Goal: Task Accomplishment & Management: Use online tool/utility

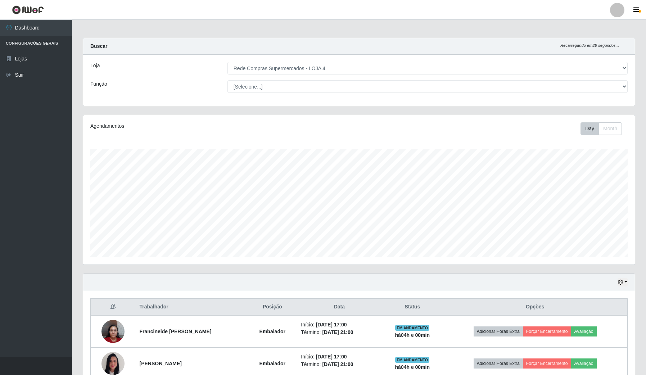
select select "159"
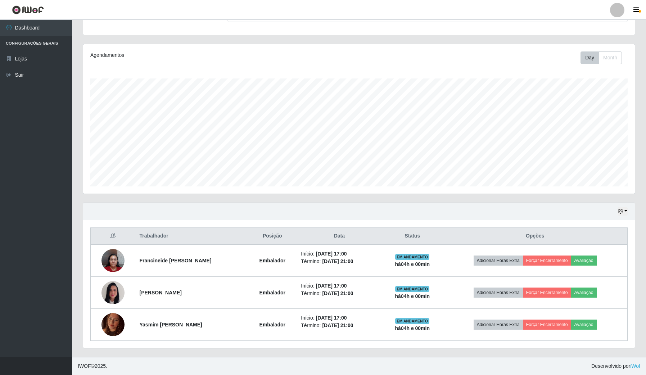
scroll to position [150, 551]
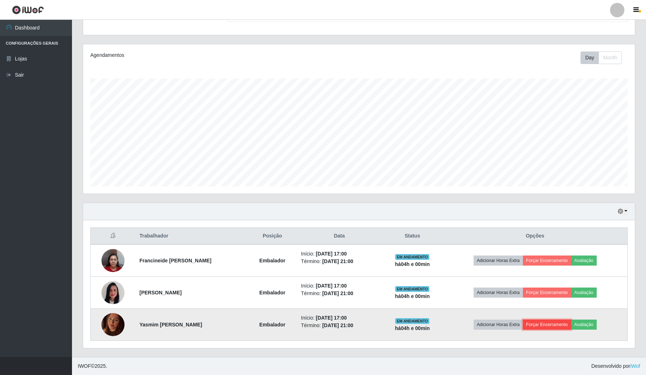
click at [550, 324] on button "Forçar Encerramento" at bounding box center [547, 325] width 48 height 10
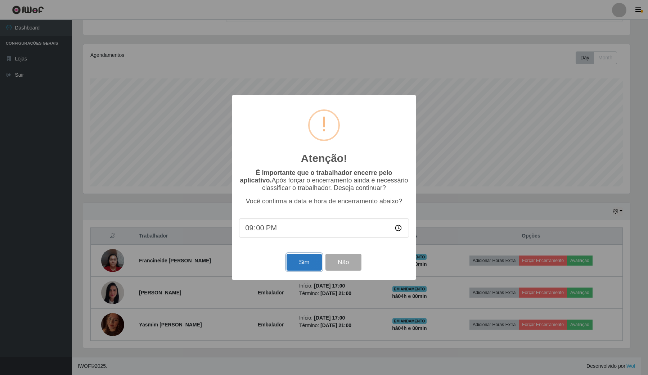
click at [317, 265] on button "Sim" at bounding box center [303, 262] width 35 height 17
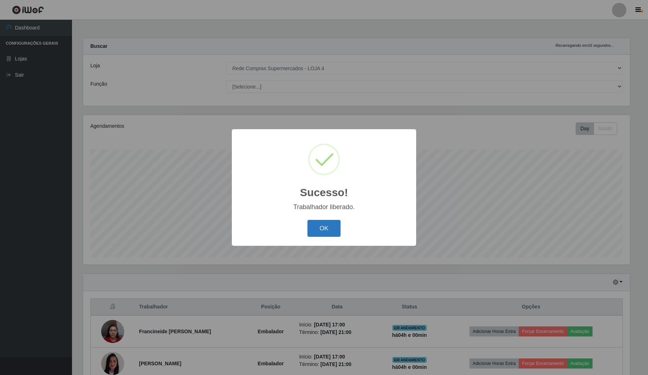
click at [322, 231] on button "OK" at bounding box center [323, 228] width 33 height 17
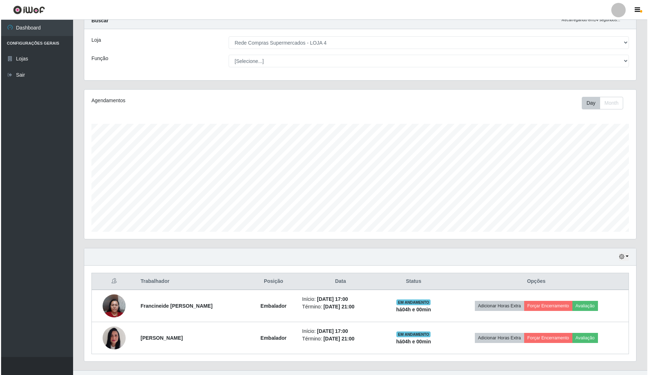
scroll to position [40, 0]
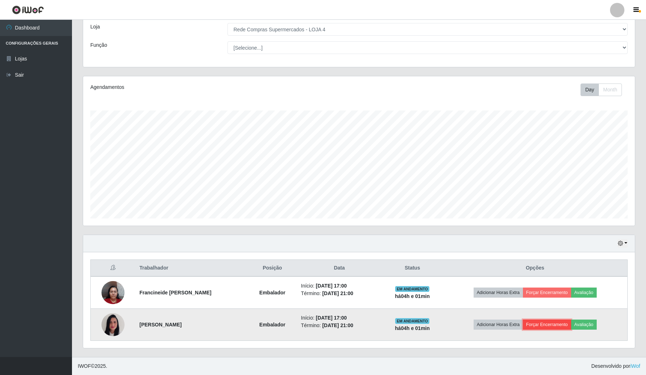
click at [547, 320] on button "Forçar Encerramento" at bounding box center [547, 325] width 48 height 10
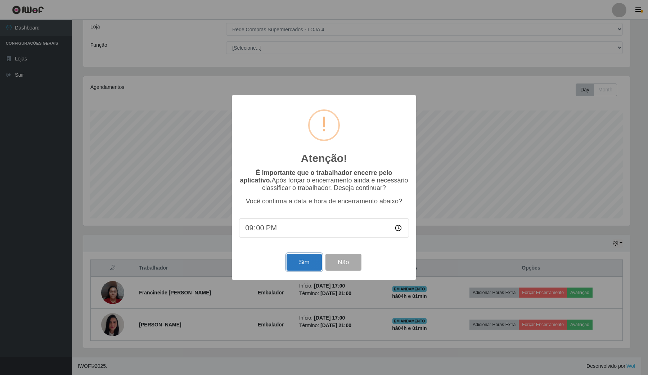
click at [312, 264] on button "Sim" at bounding box center [303, 262] width 35 height 17
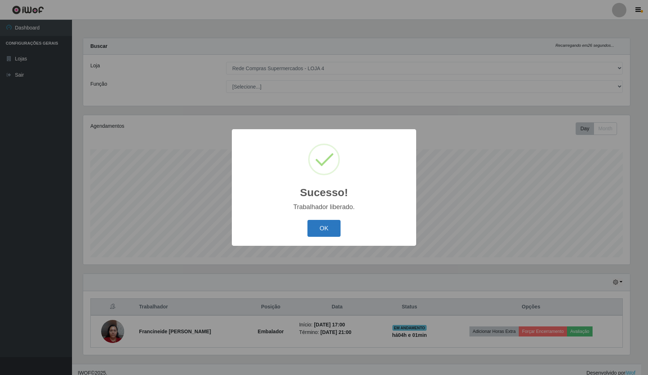
click at [330, 228] on button "OK" at bounding box center [323, 228] width 33 height 17
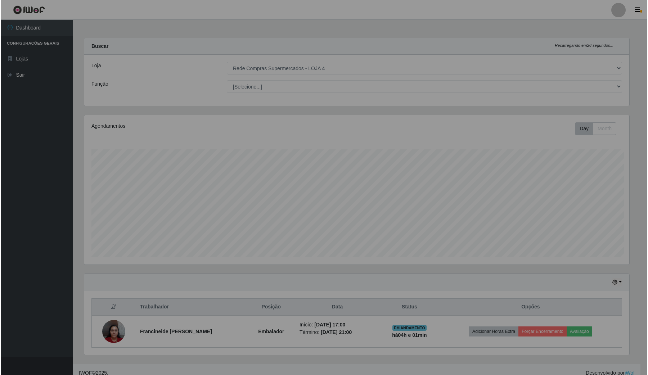
scroll to position [150, 551]
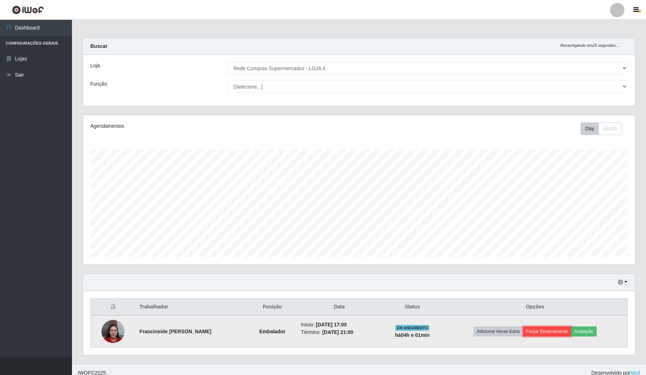
click at [552, 329] on button "Forçar Encerramento" at bounding box center [547, 331] width 48 height 10
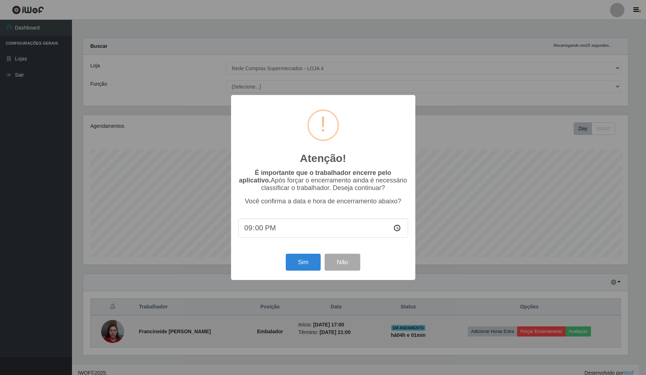
scroll to position [150, 546]
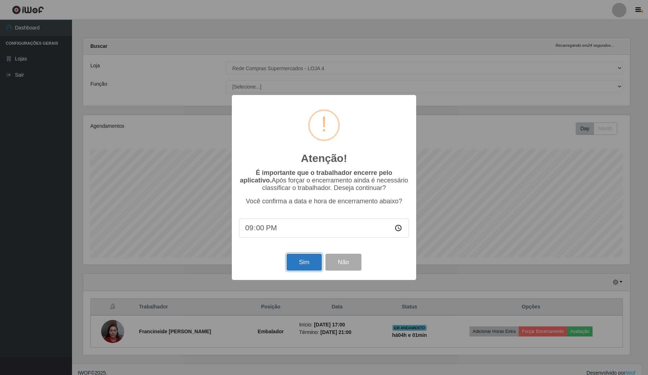
click at [317, 268] on button "Sim" at bounding box center [303, 262] width 35 height 17
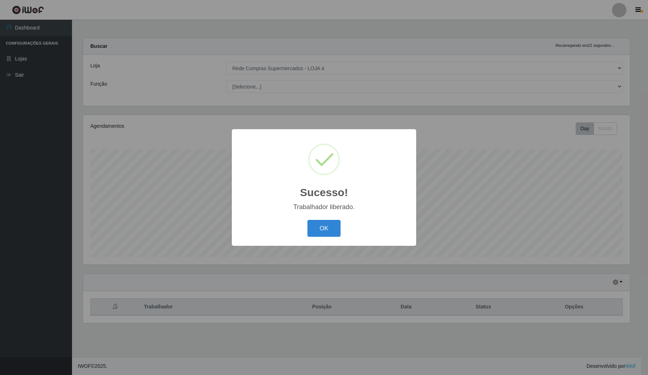
click at [332, 218] on div "Sucesso! × Trabalhador liberado. OK Cancel" at bounding box center [324, 187] width 184 height 117
drag, startPoint x: 326, startPoint y: 227, endPoint x: 241, endPoint y: 295, distance: 108.3
click at [326, 227] on button "OK" at bounding box center [323, 228] width 33 height 17
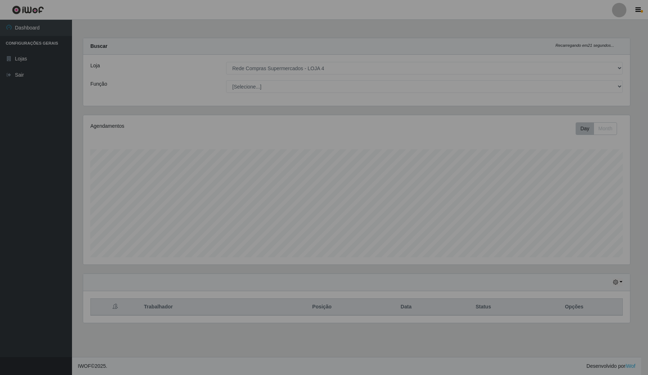
scroll to position [150, 553]
